Goal: Information Seeking & Learning: Learn about a topic

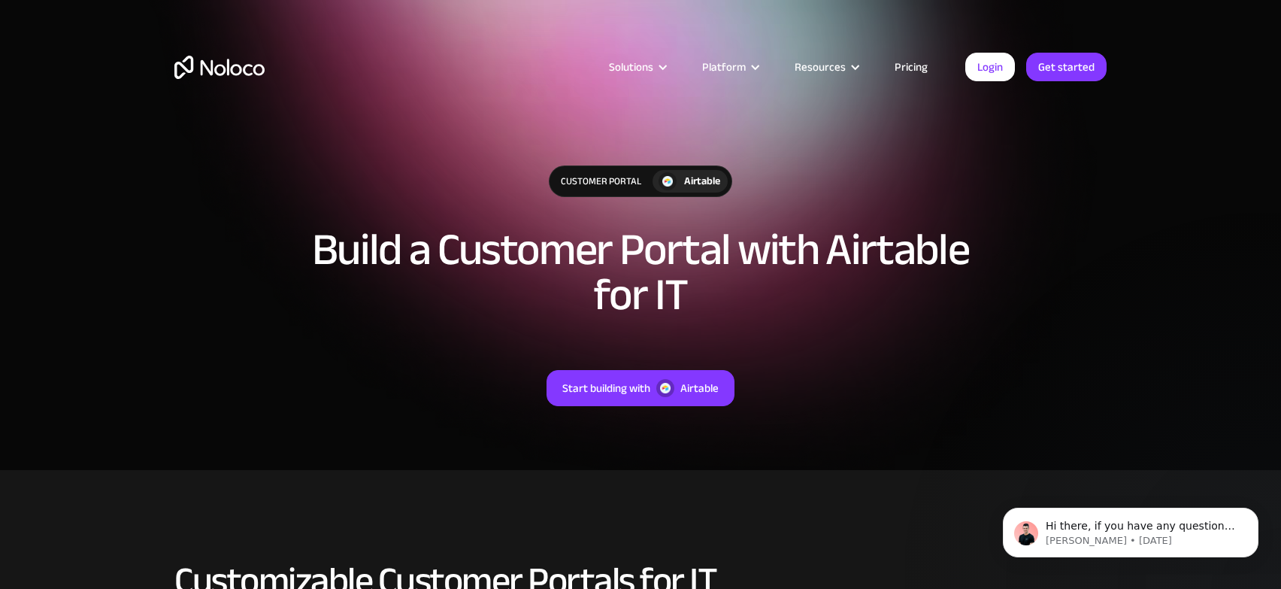
click at [914, 66] on link "Pricing" at bounding box center [911, 67] width 71 height 20
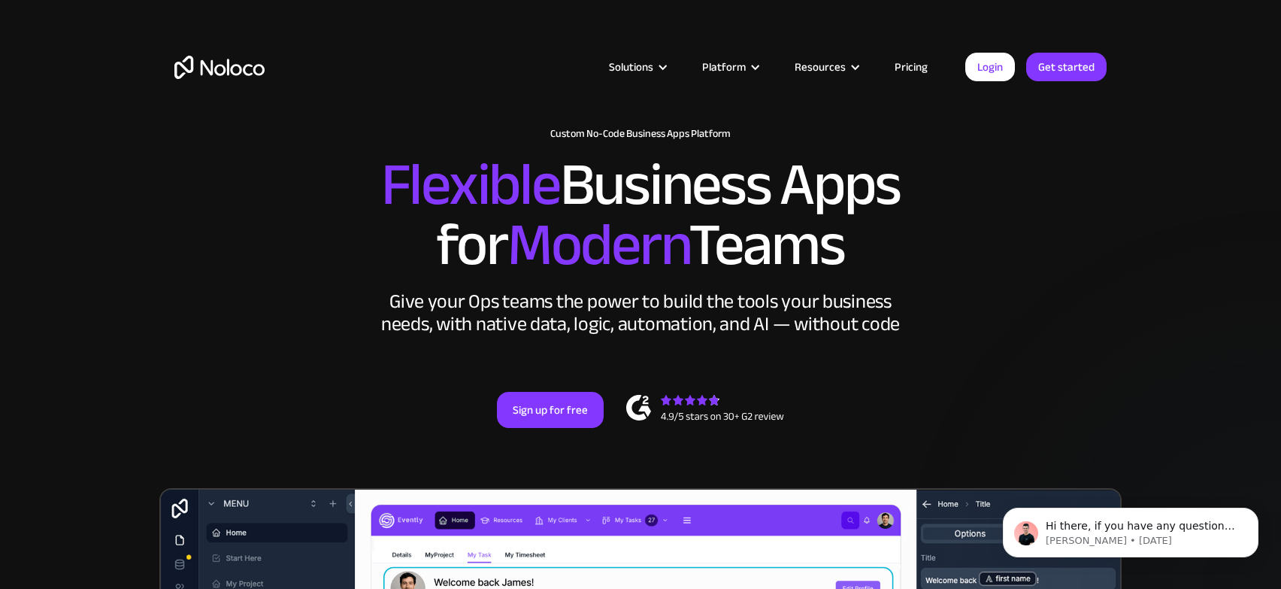
click at [912, 68] on link "Pricing" at bounding box center [911, 67] width 71 height 20
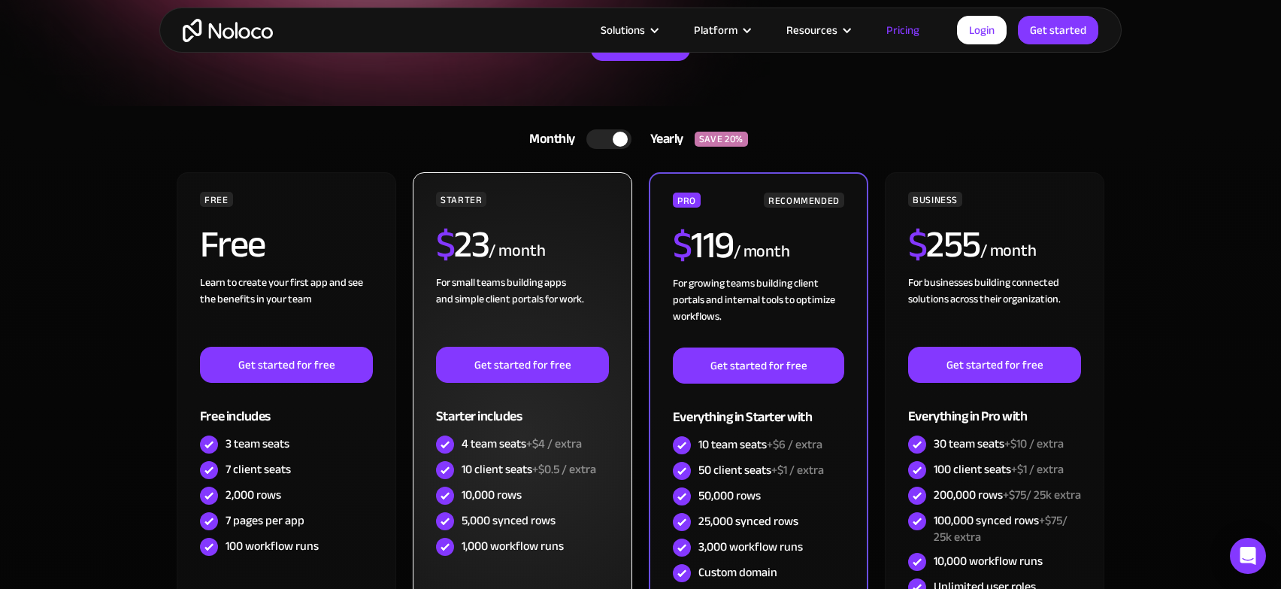
scroll to position [139, 0]
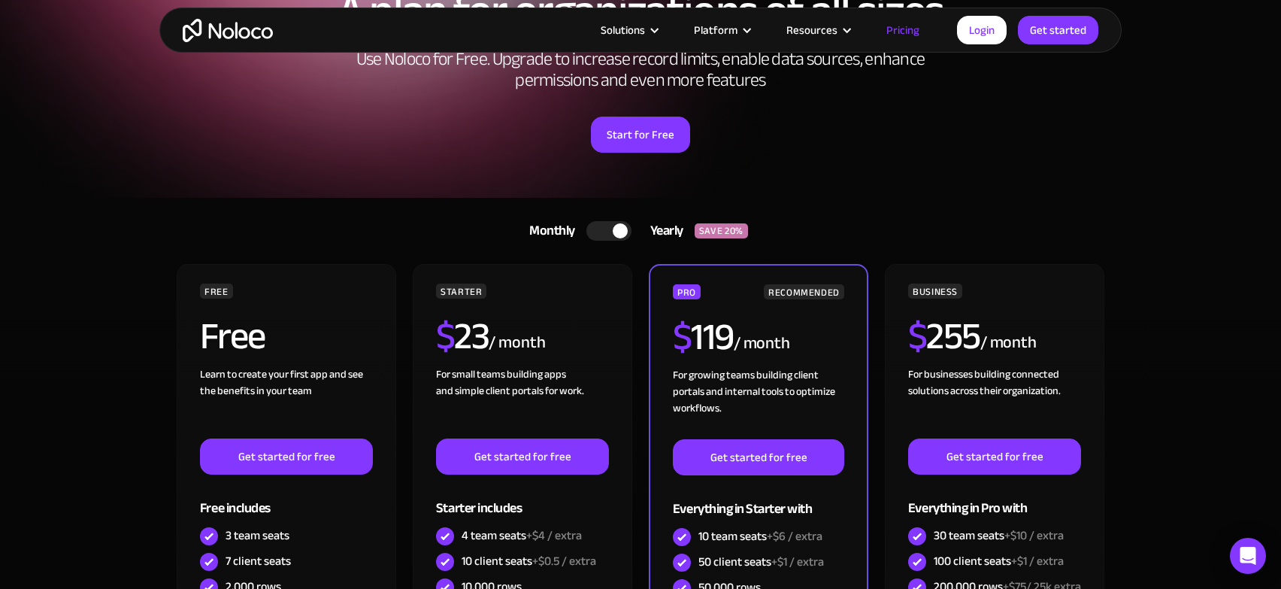
click at [604, 235] on div at bounding box center [608, 231] width 45 height 20
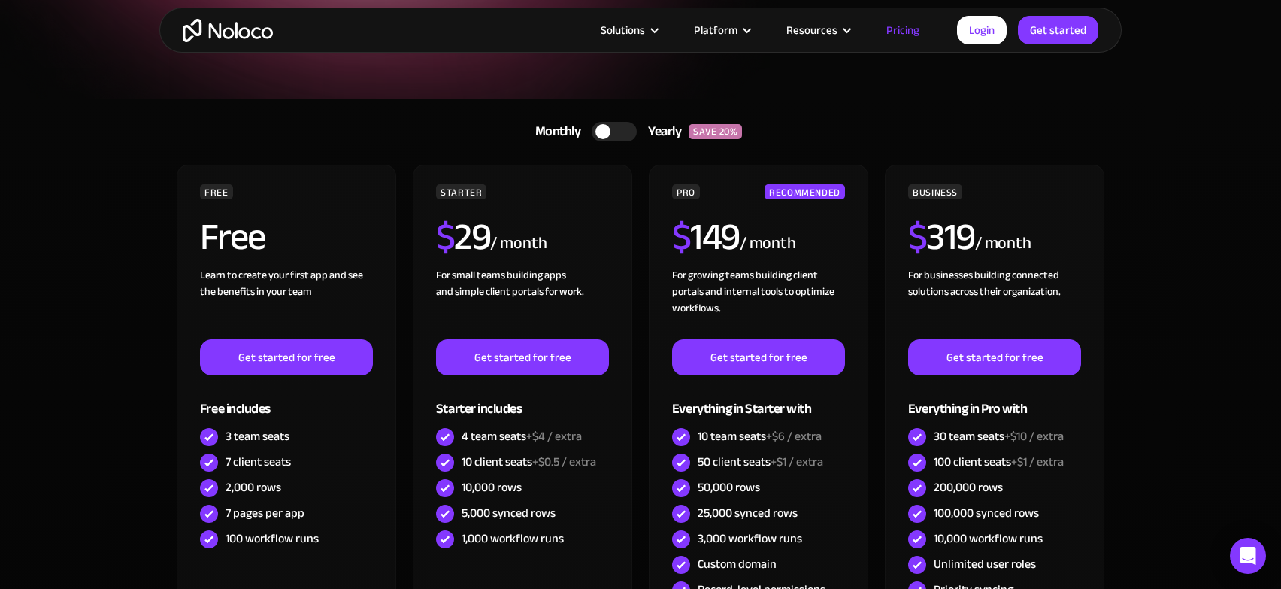
scroll to position [0, 0]
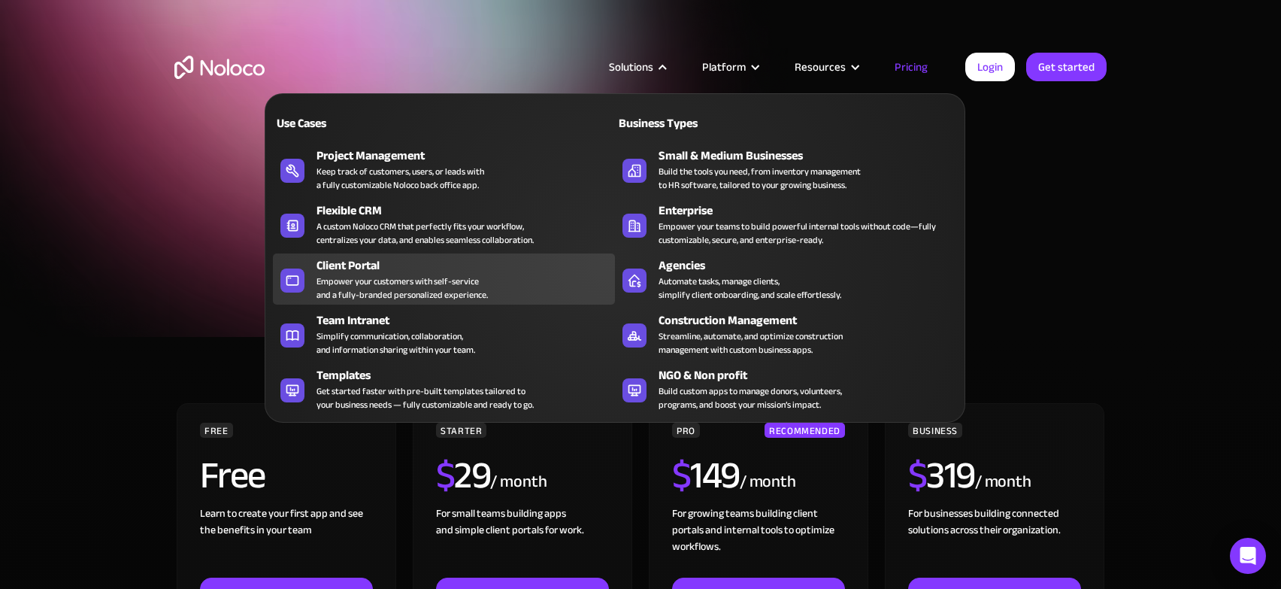
click at [359, 263] on div "Client Portal" at bounding box center [468, 265] width 305 height 18
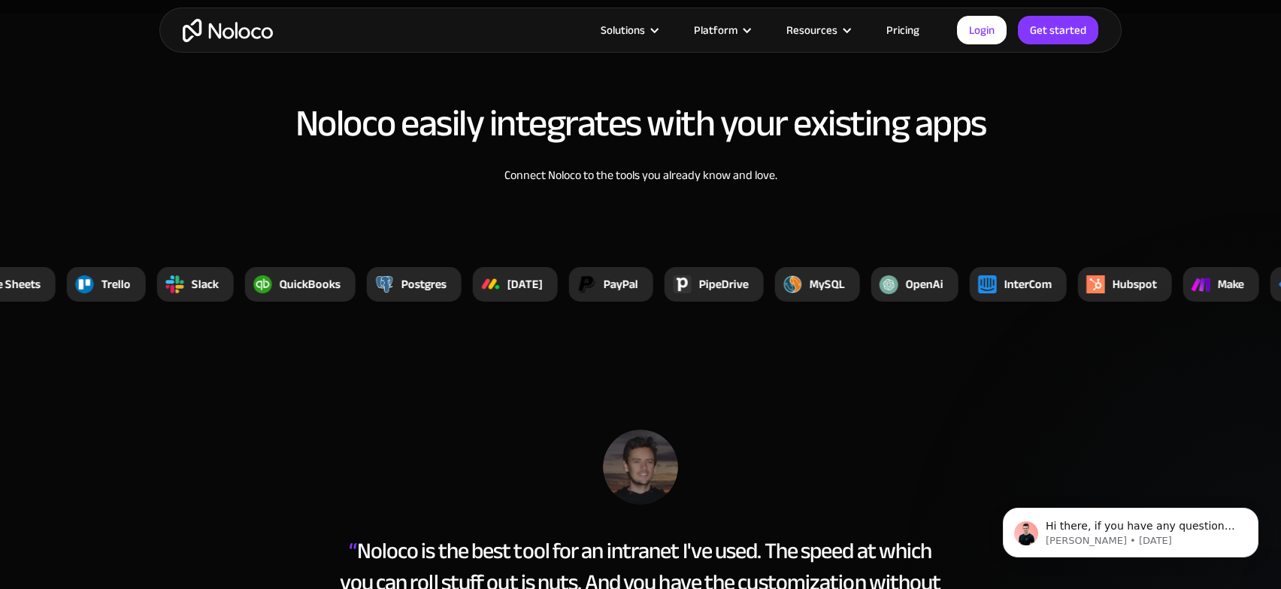
scroll to position [5715, 0]
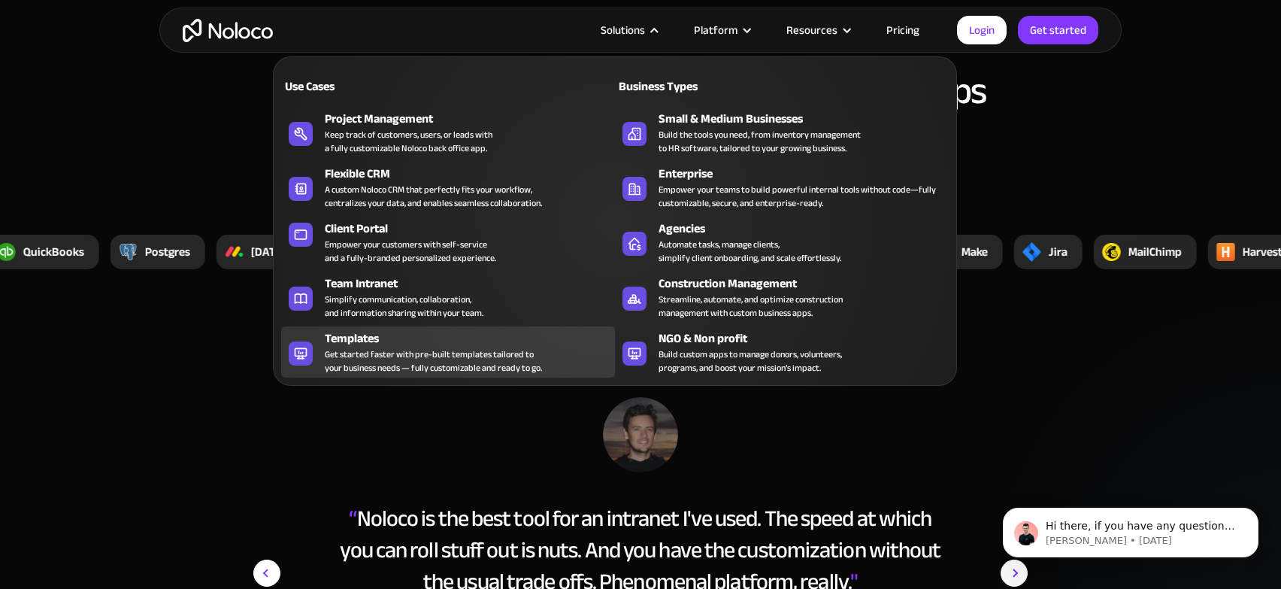
click at [392, 356] on div "Get started faster with pre-built templates tailored to your business needs — f…" at bounding box center [433, 360] width 217 height 27
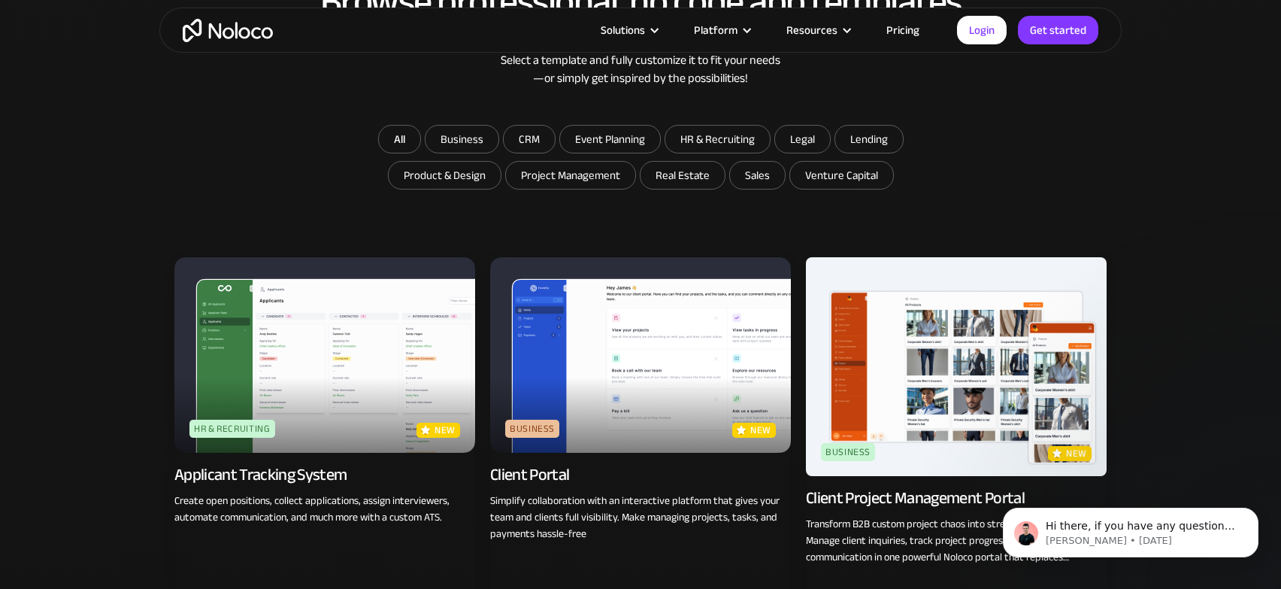
scroll to position [923, 0]
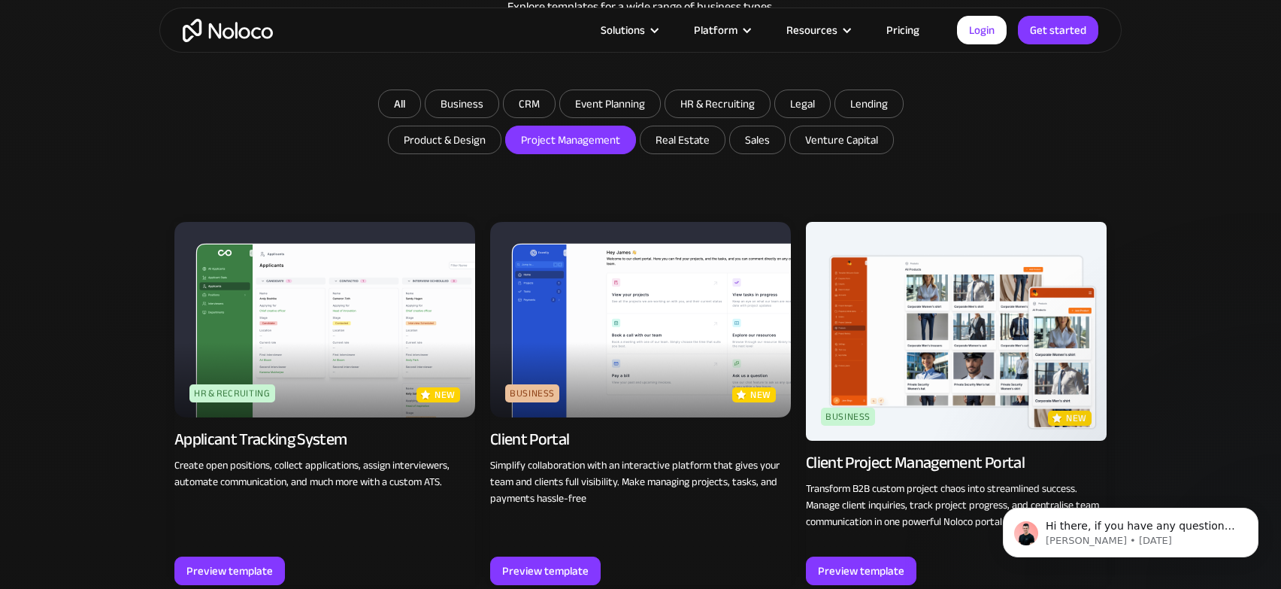
click at [552, 143] on input "Project Management" at bounding box center [570, 139] width 129 height 27
checkbox input "true"
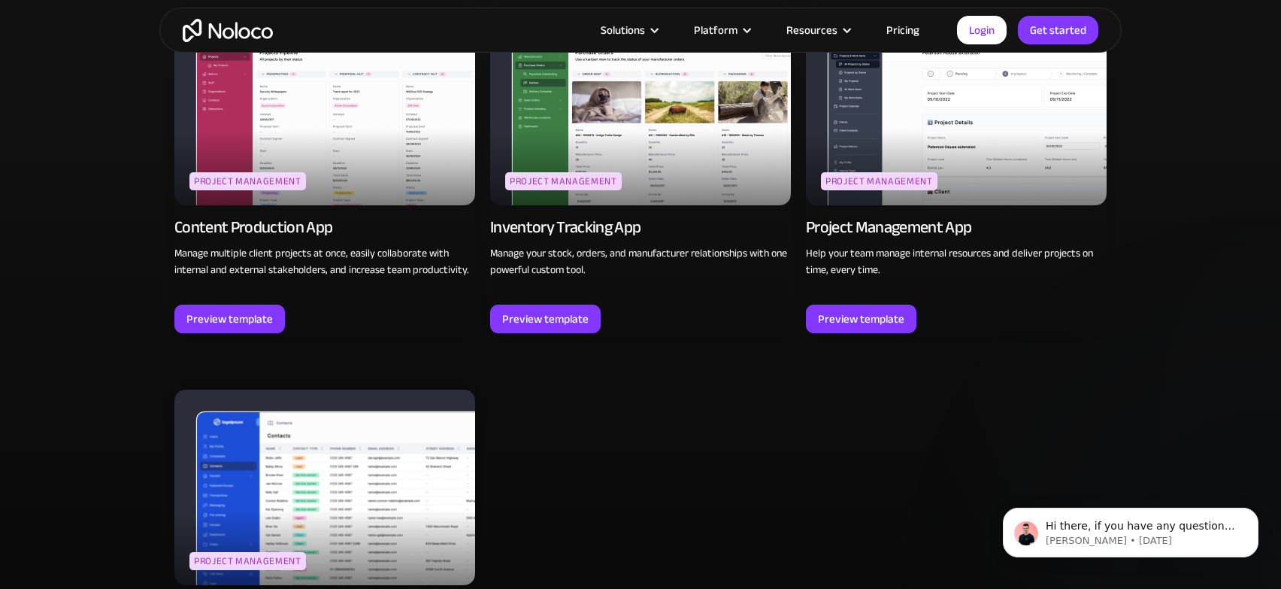
scroll to position [1013, 0]
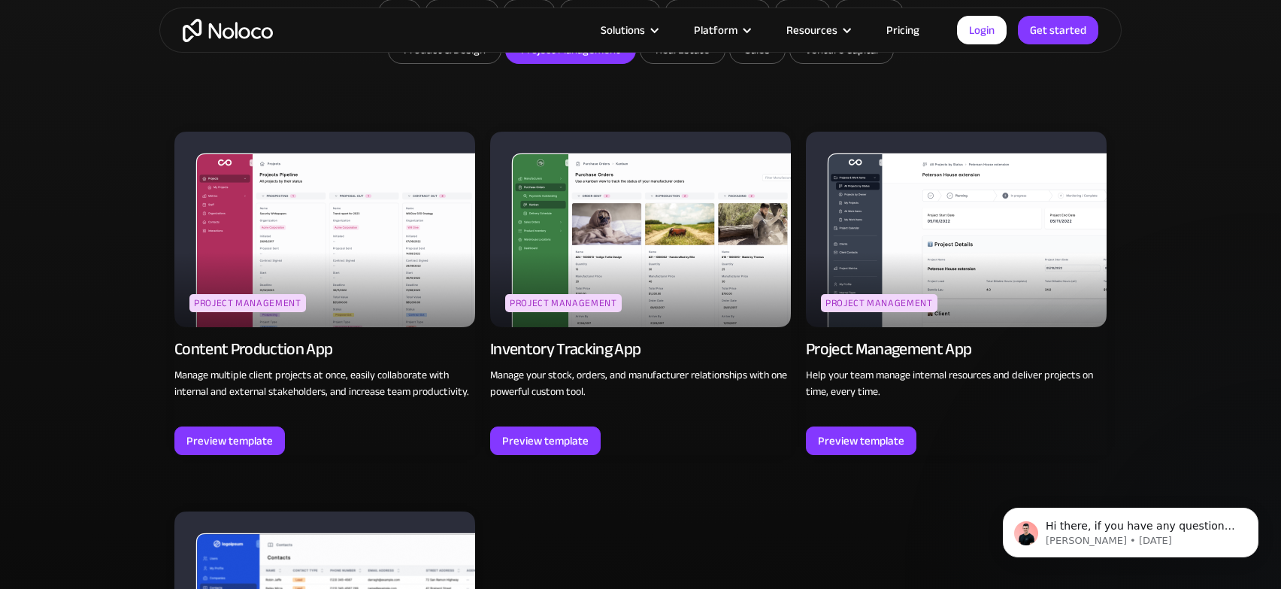
click at [591, 248] on img at bounding box center [640, 229] width 301 height 195
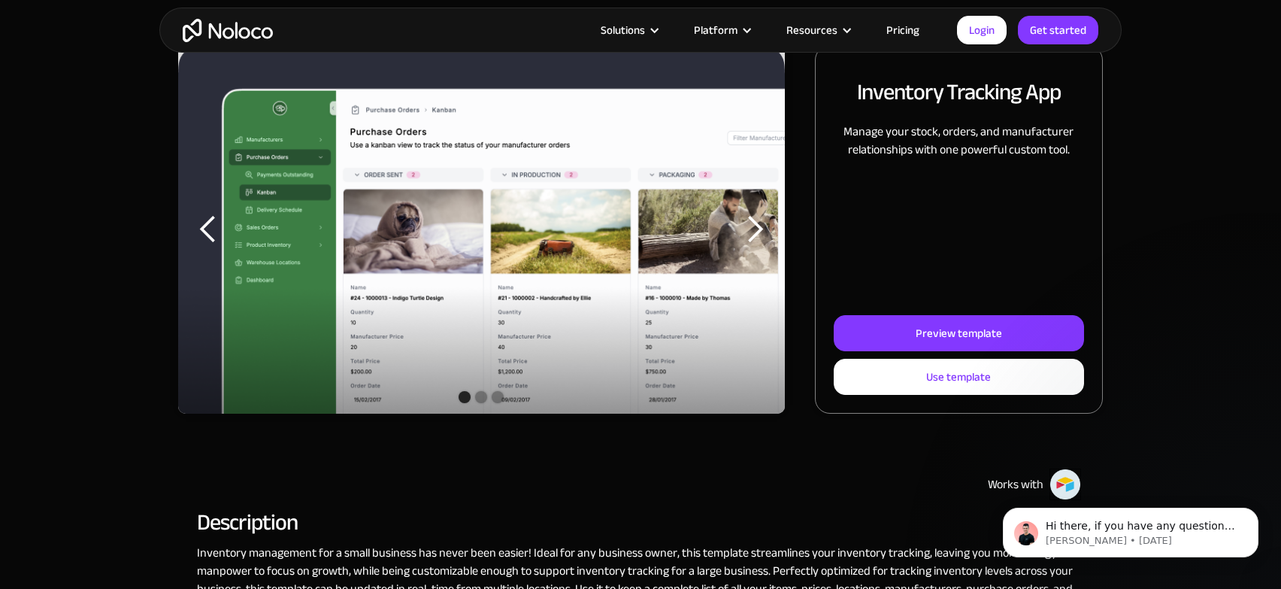
scroll to position [302, 0]
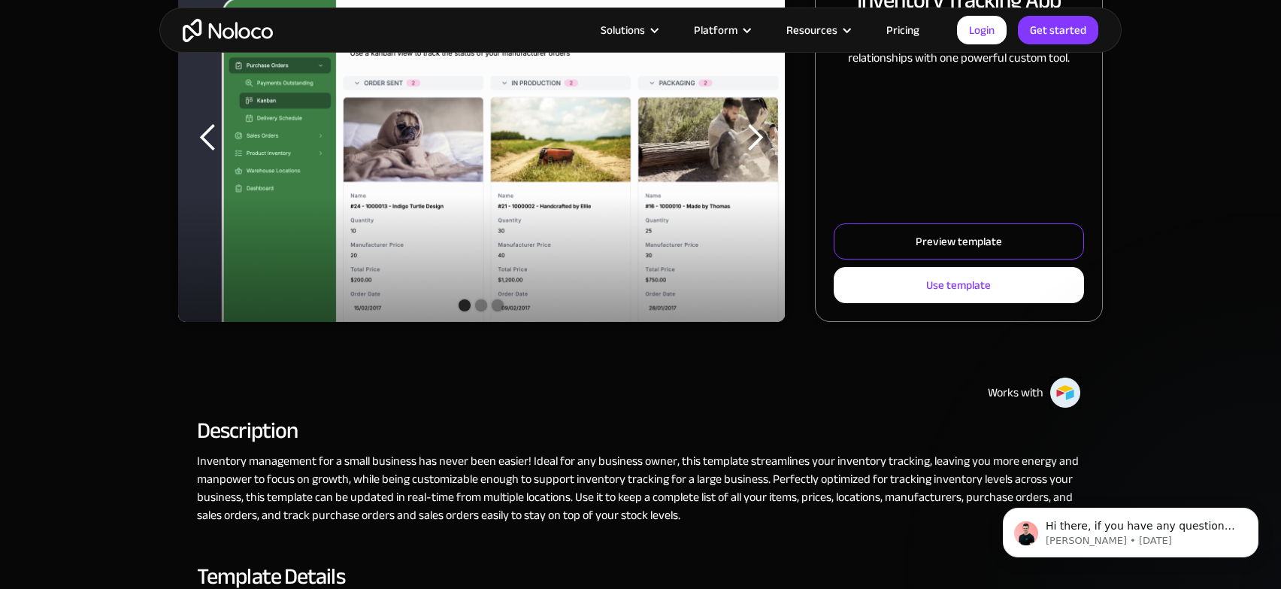
click at [943, 247] on div "Preview template" at bounding box center [959, 242] width 86 height 20
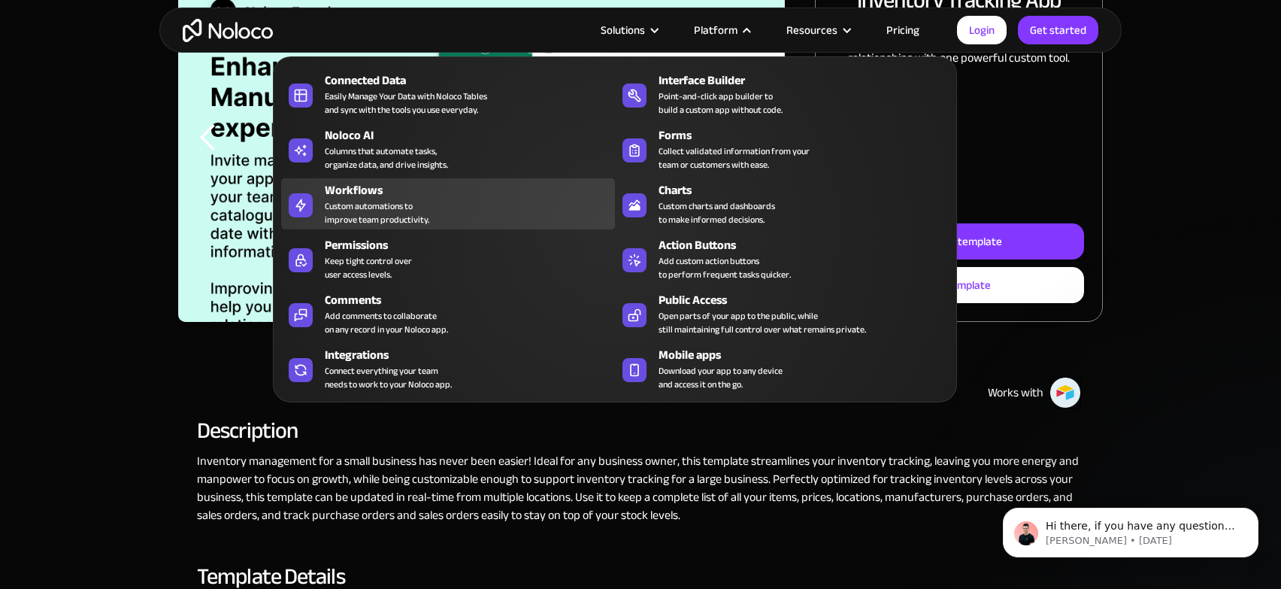
click at [395, 205] on div "Custom automations to improve team productivity." at bounding box center [377, 212] width 104 height 27
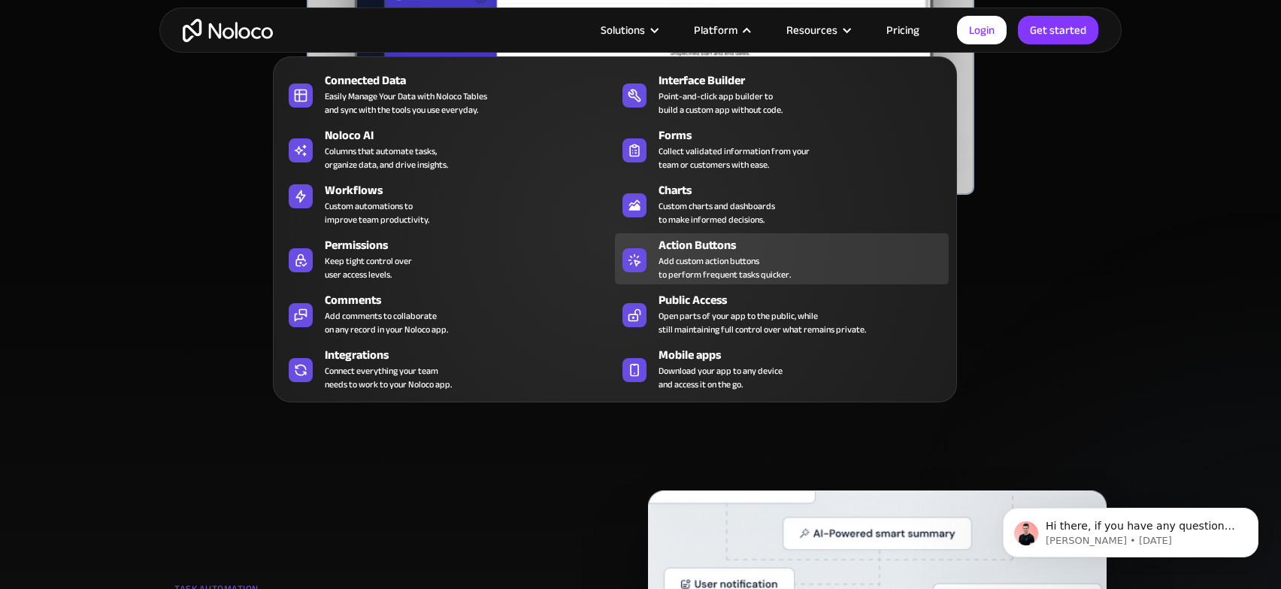
scroll to position [628, 0]
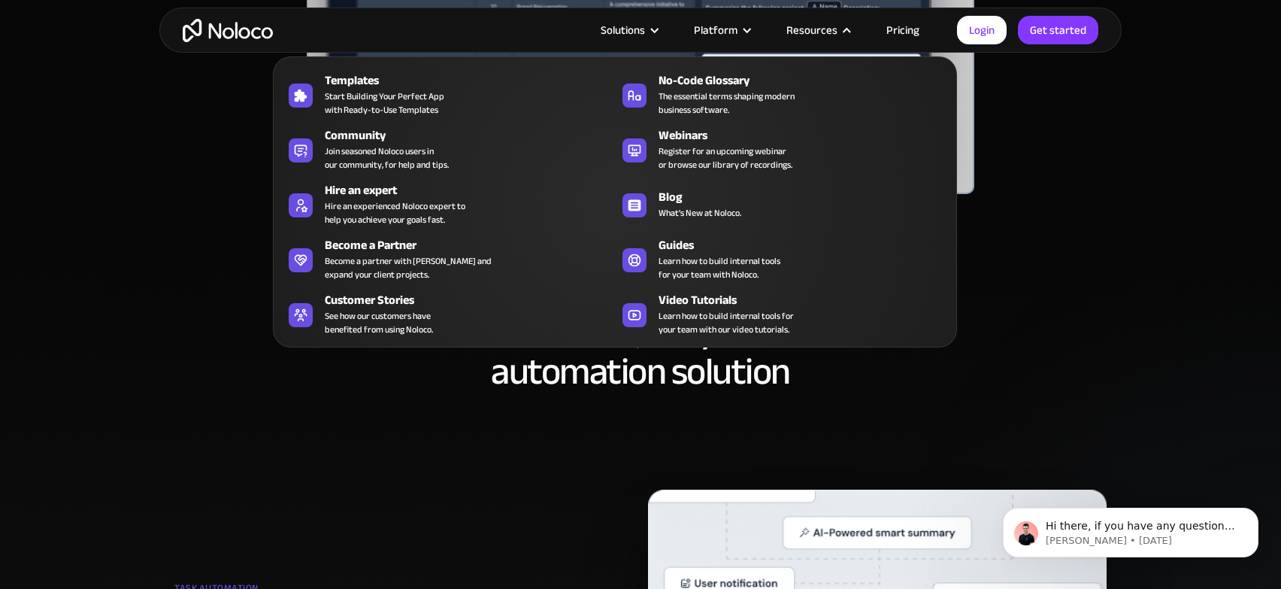
click at [831, 31] on div "Resources" at bounding box center [811, 30] width 51 height 20
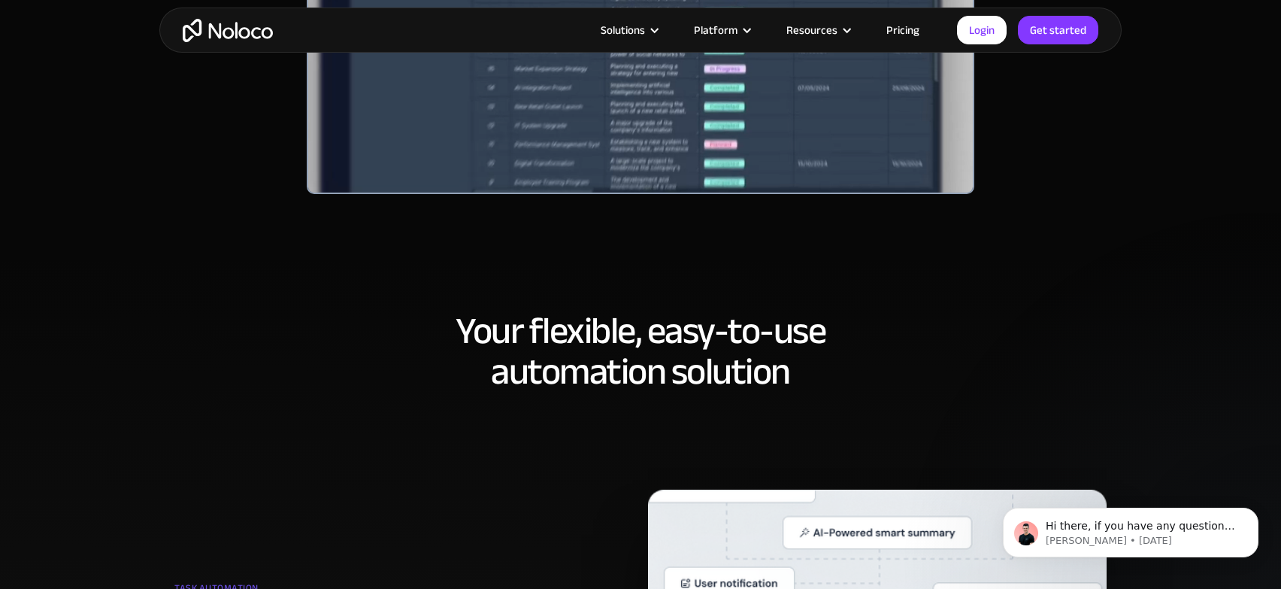
click at [832, 30] on div "Resources" at bounding box center [811, 30] width 51 height 20
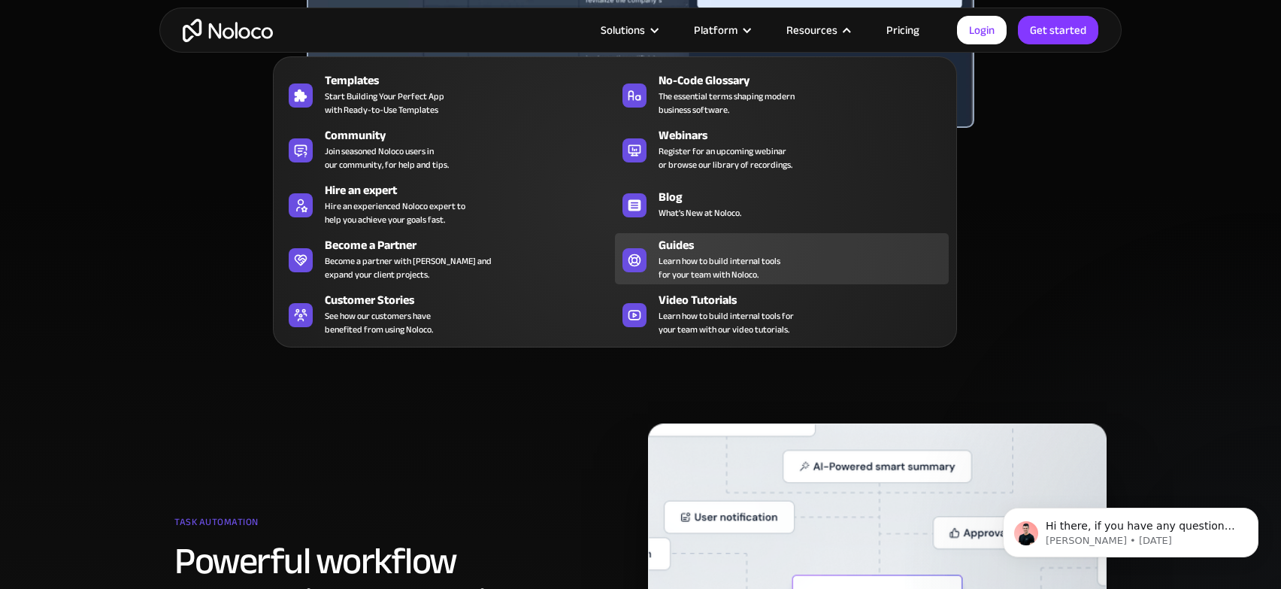
scroll to position [705, 0]
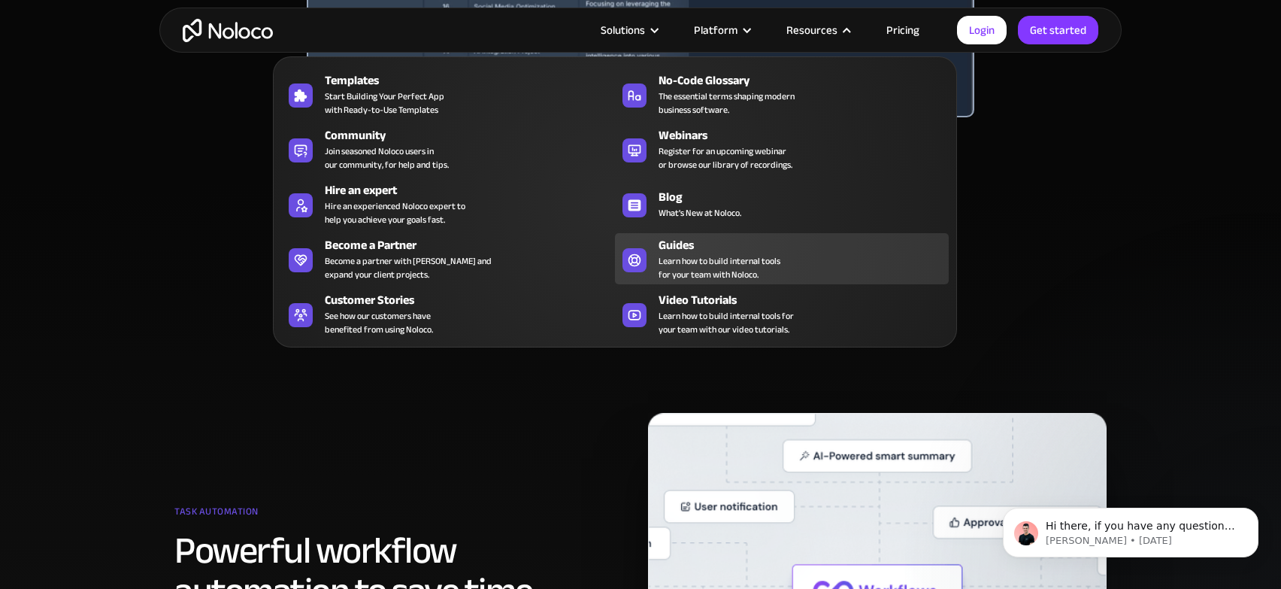
click at [715, 254] on span "Learn how to build internal tools for your team with Noloco." at bounding box center [719, 267] width 122 height 27
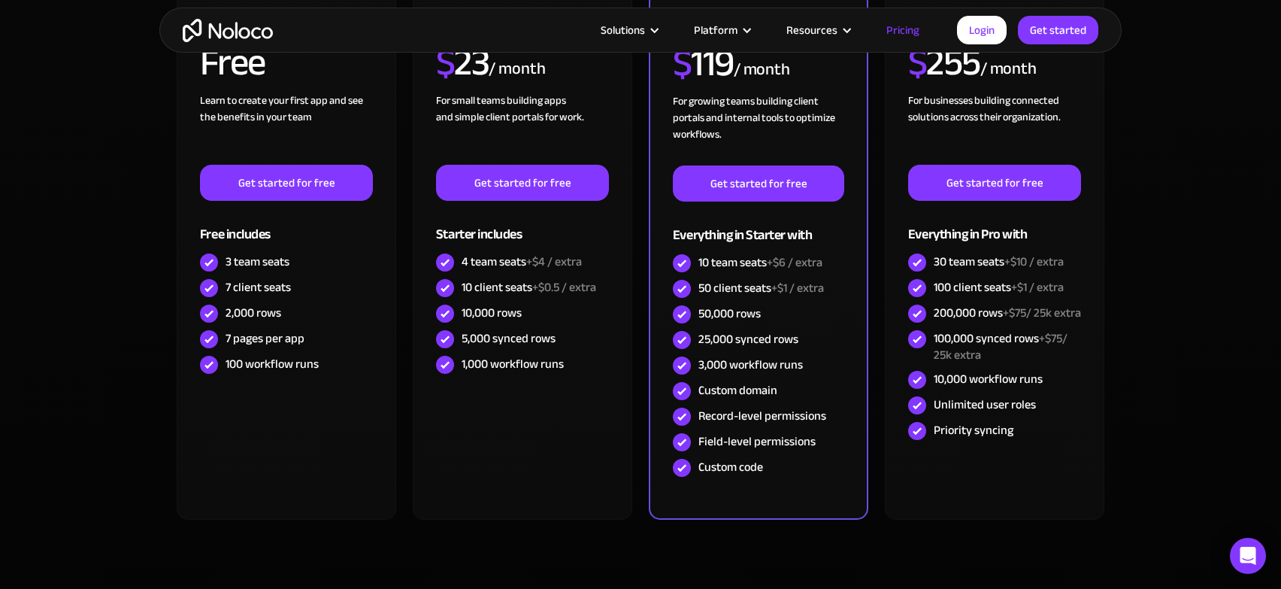
scroll to position [425, 0]
